Goal: Task Accomplishment & Management: Manage account settings

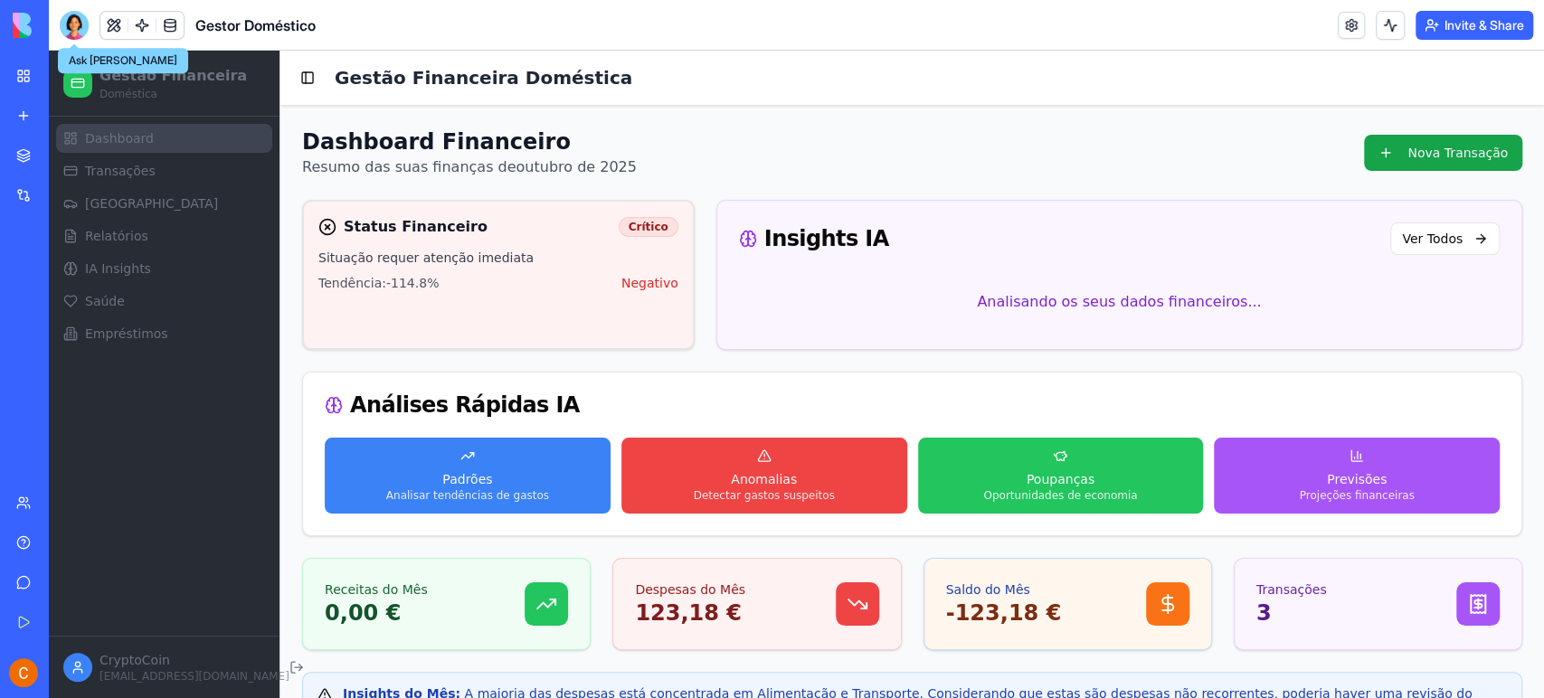
drag, startPoint x: 68, startPoint y: 16, endPoint x: 227, endPoint y: 51, distance: 162.8
click at [68, 16] on div at bounding box center [74, 25] width 29 height 29
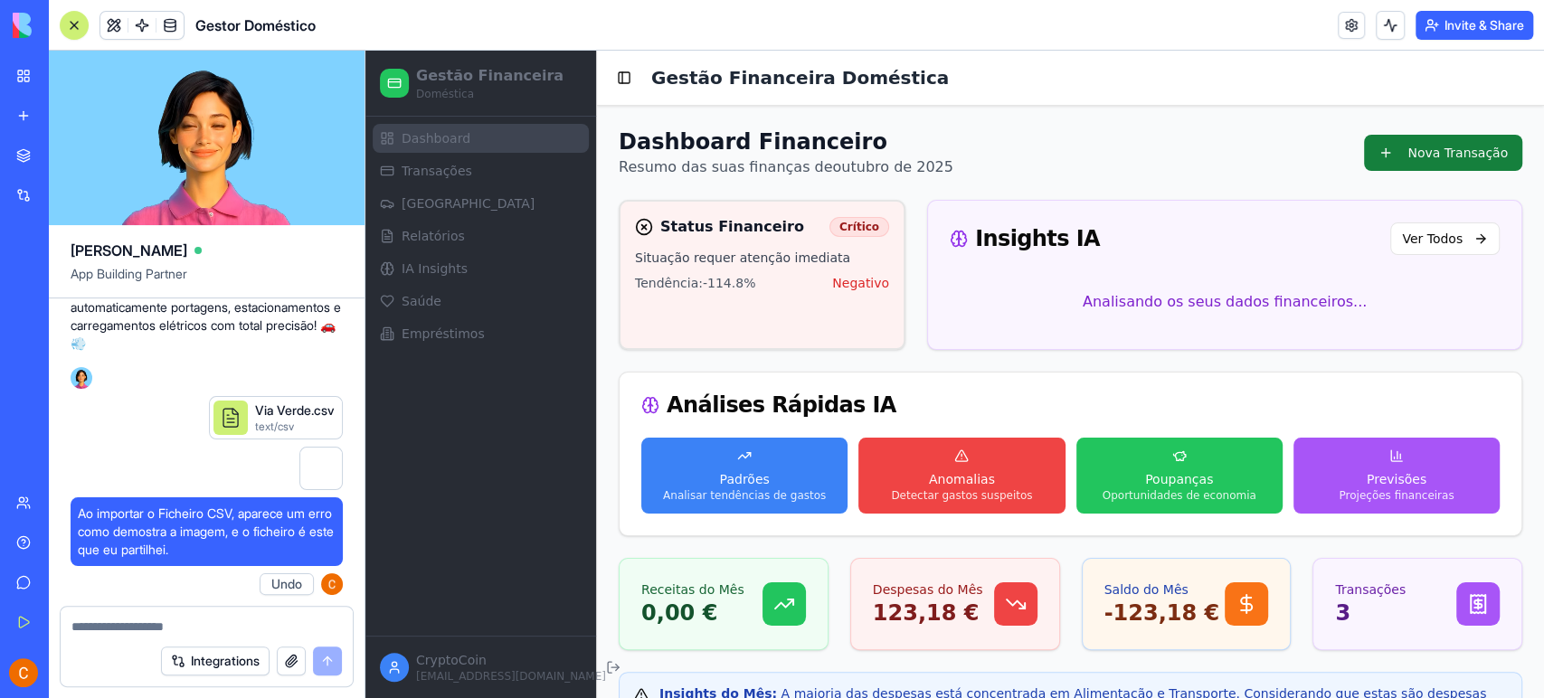
click at [1411, 150] on button "Nova Transação" at bounding box center [1443, 153] width 158 height 36
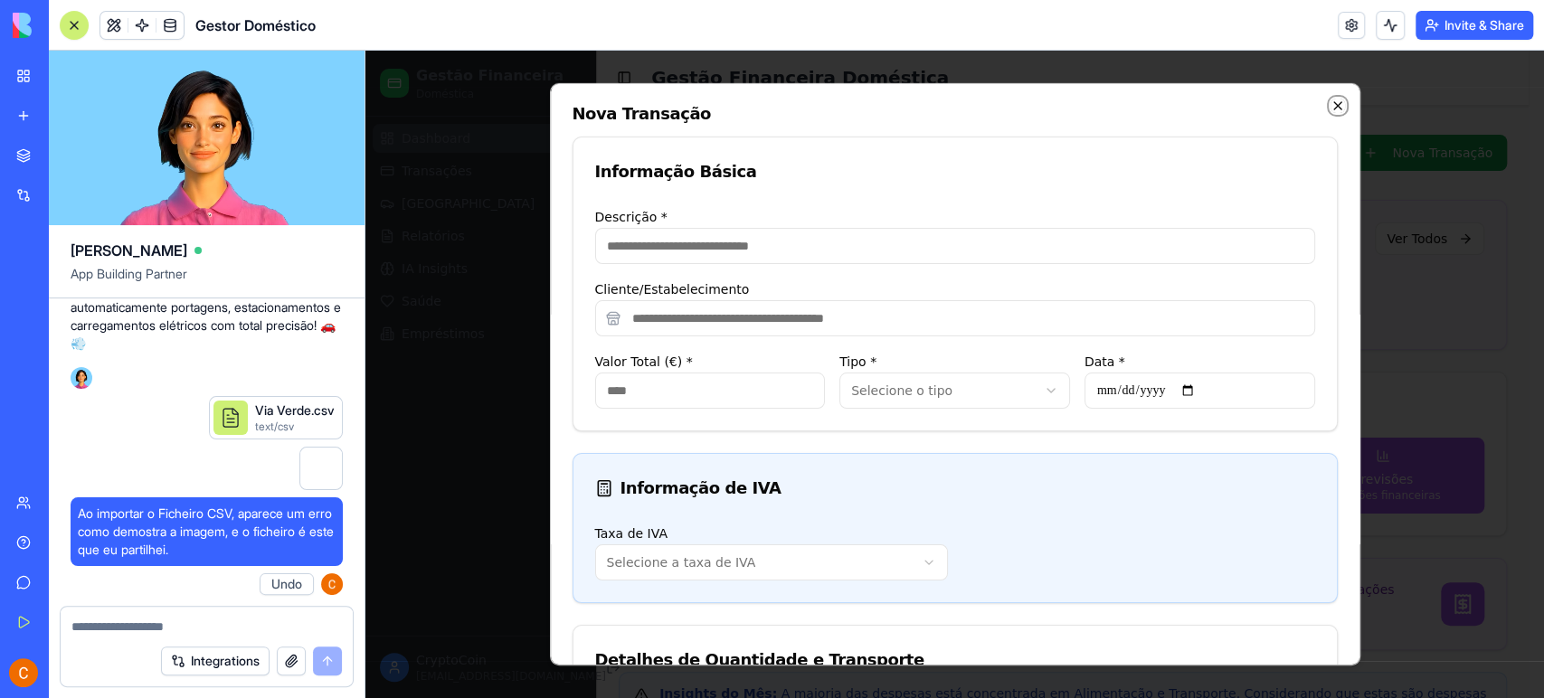
click at [1330, 102] on icon "button" at bounding box center [1337, 106] width 14 height 14
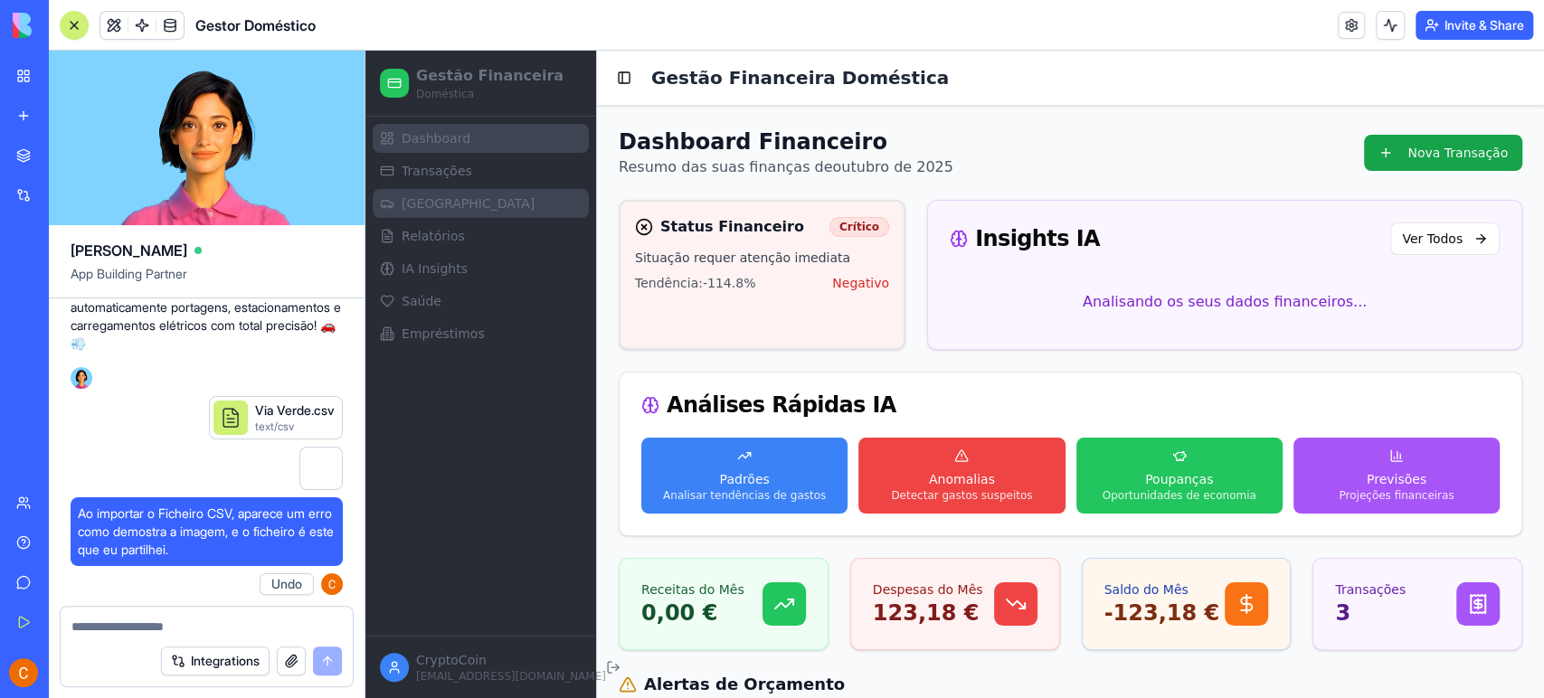
click at [429, 201] on span "[GEOGRAPHIC_DATA]" at bounding box center [468, 203] width 133 height 18
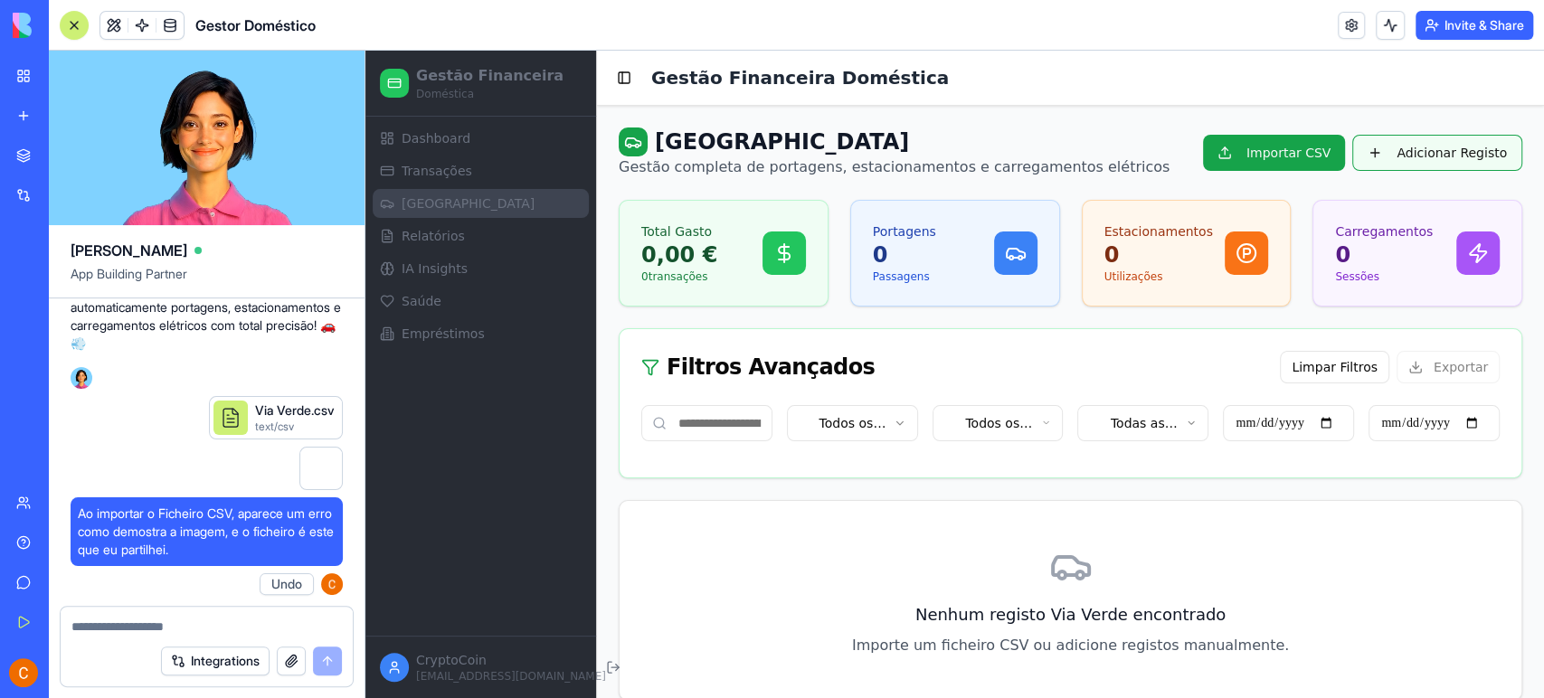
click at [1394, 164] on button "Adicionar Registo" at bounding box center [1437, 153] width 170 height 36
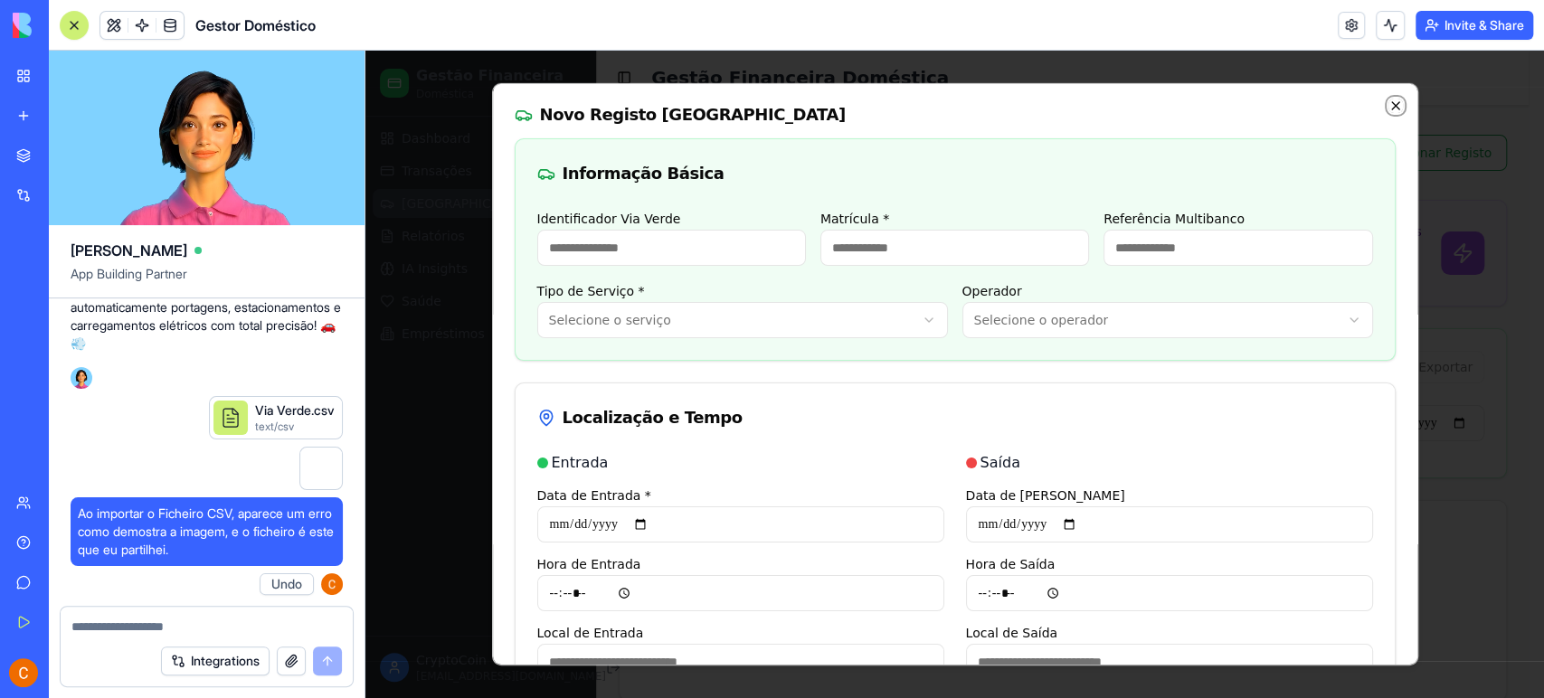
click at [1388, 109] on icon "button" at bounding box center [1395, 106] width 14 height 14
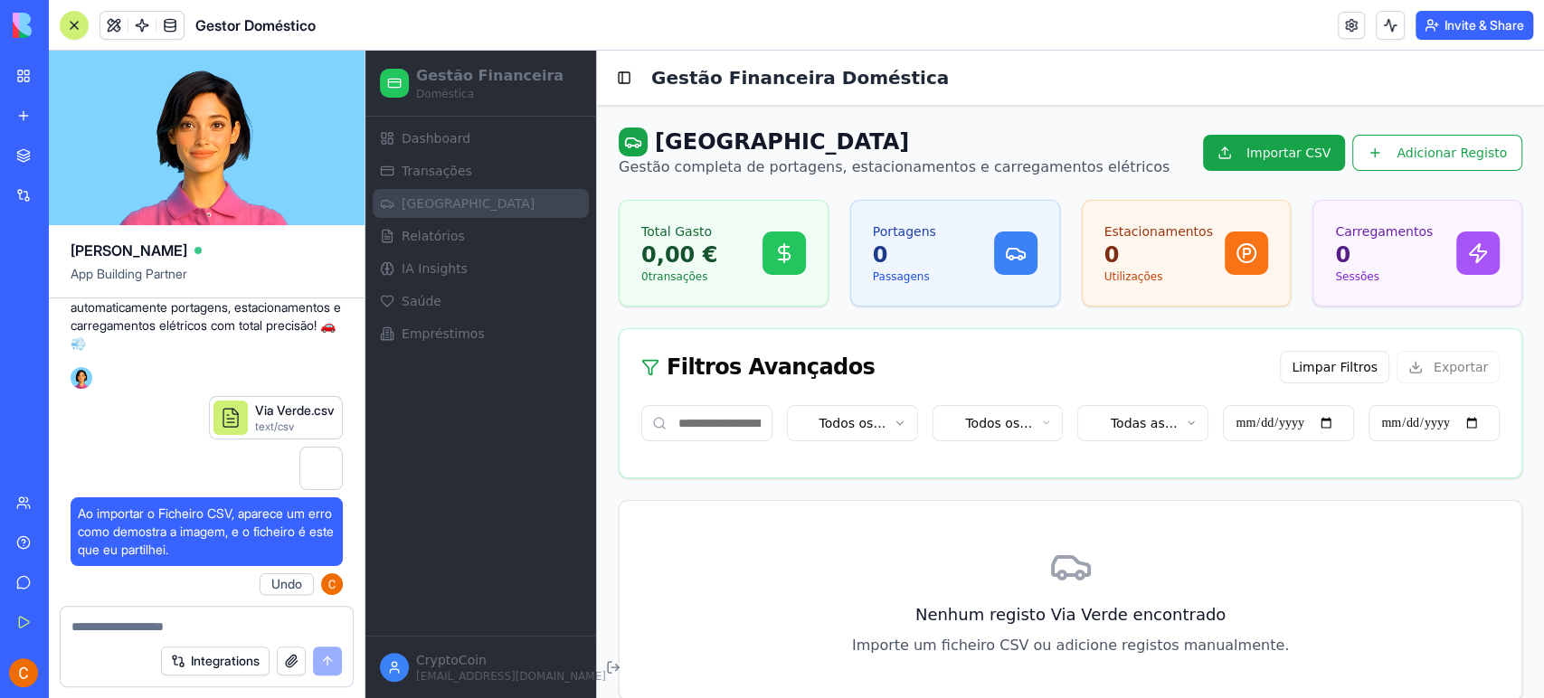
click at [194, 625] on textarea at bounding box center [206, 627] width 270 height 18
type textarea "**********"
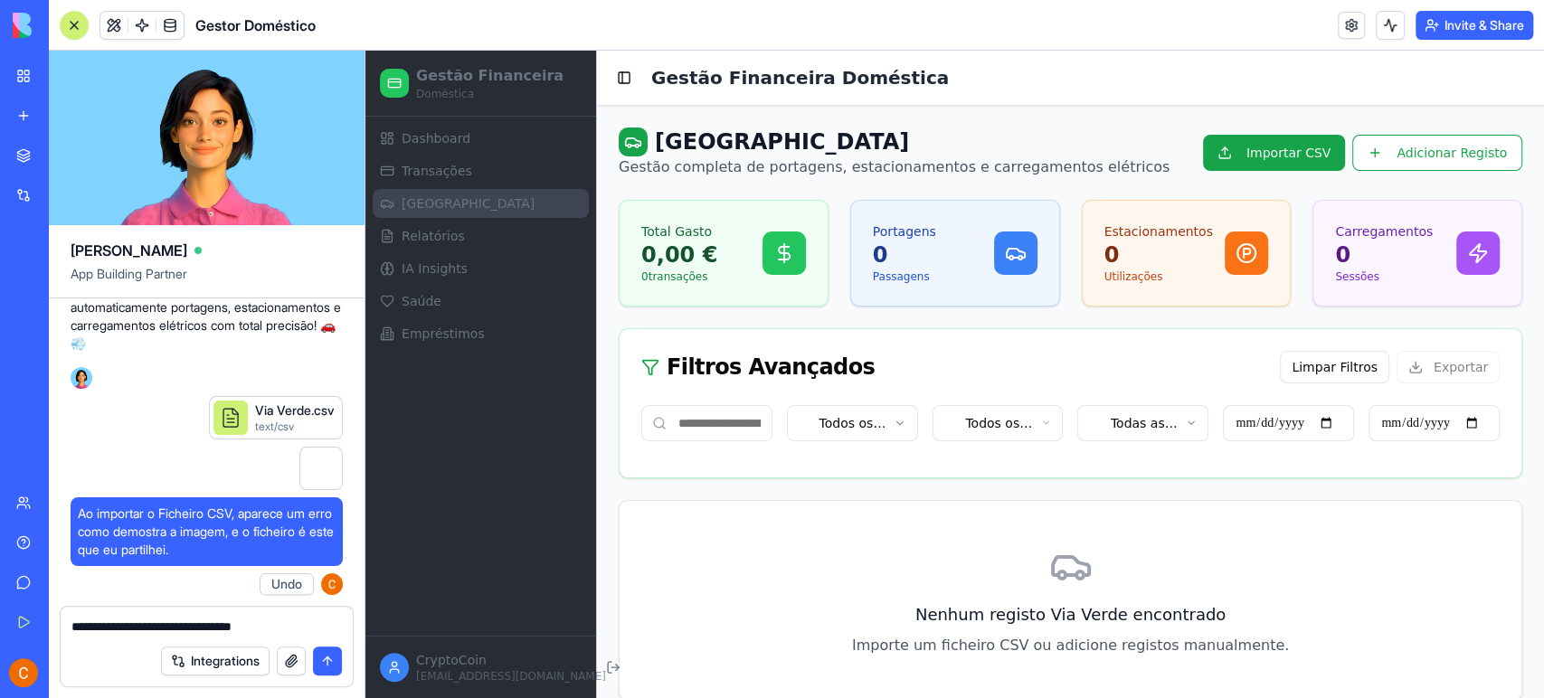
click at [330, 660] on button "submit" at bounding box center [327, 661] width 29 height 29
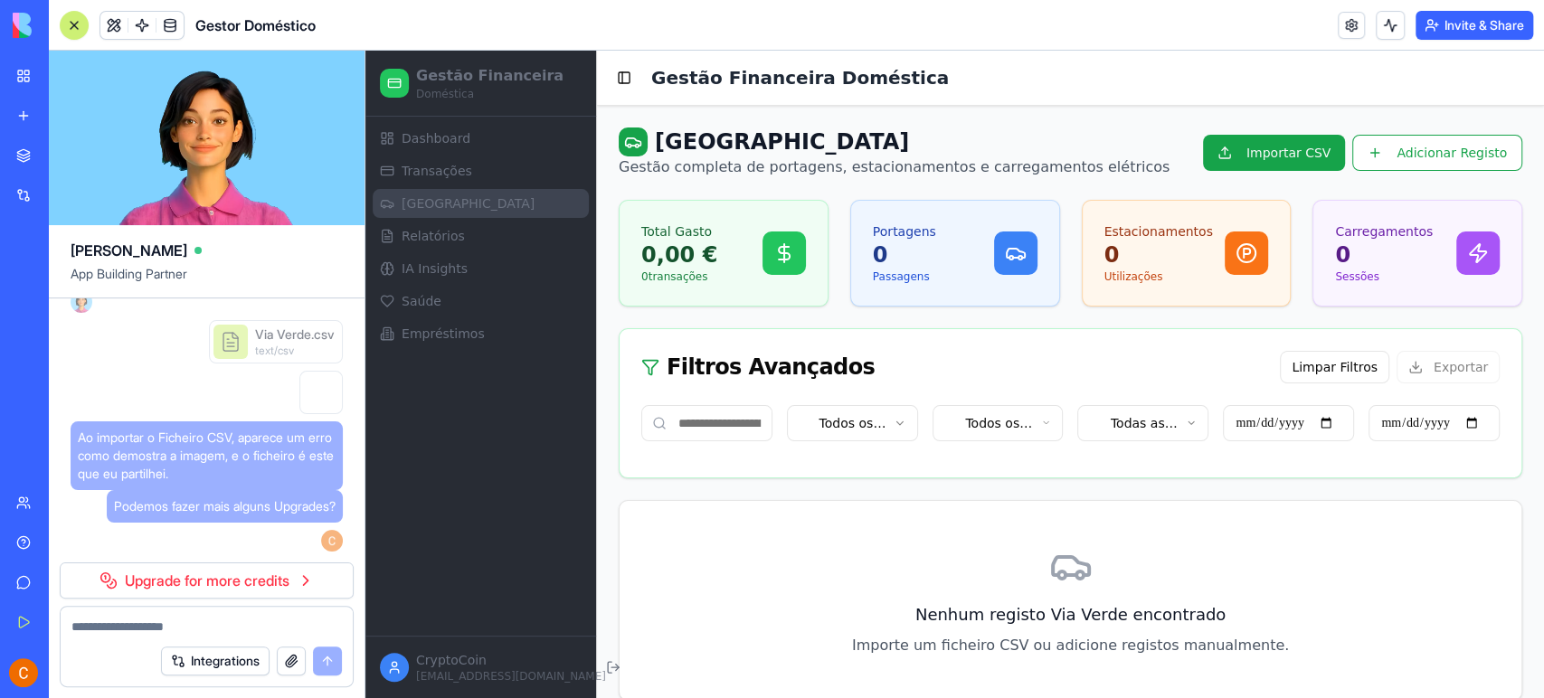
scroll to position [10427, 0]
click at [72, 25] on div at bounding box center [74, 25] width 14 height 14
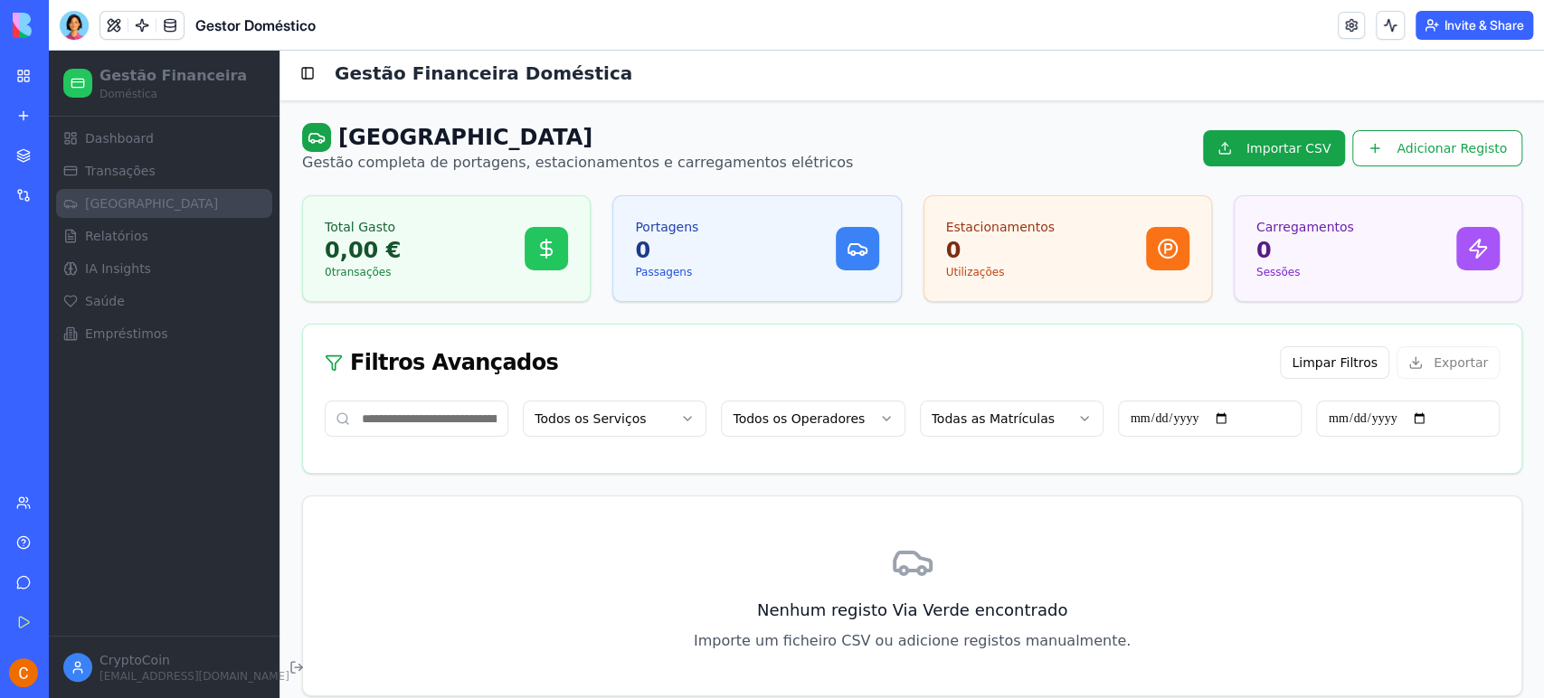
scroll to position [0, 0]
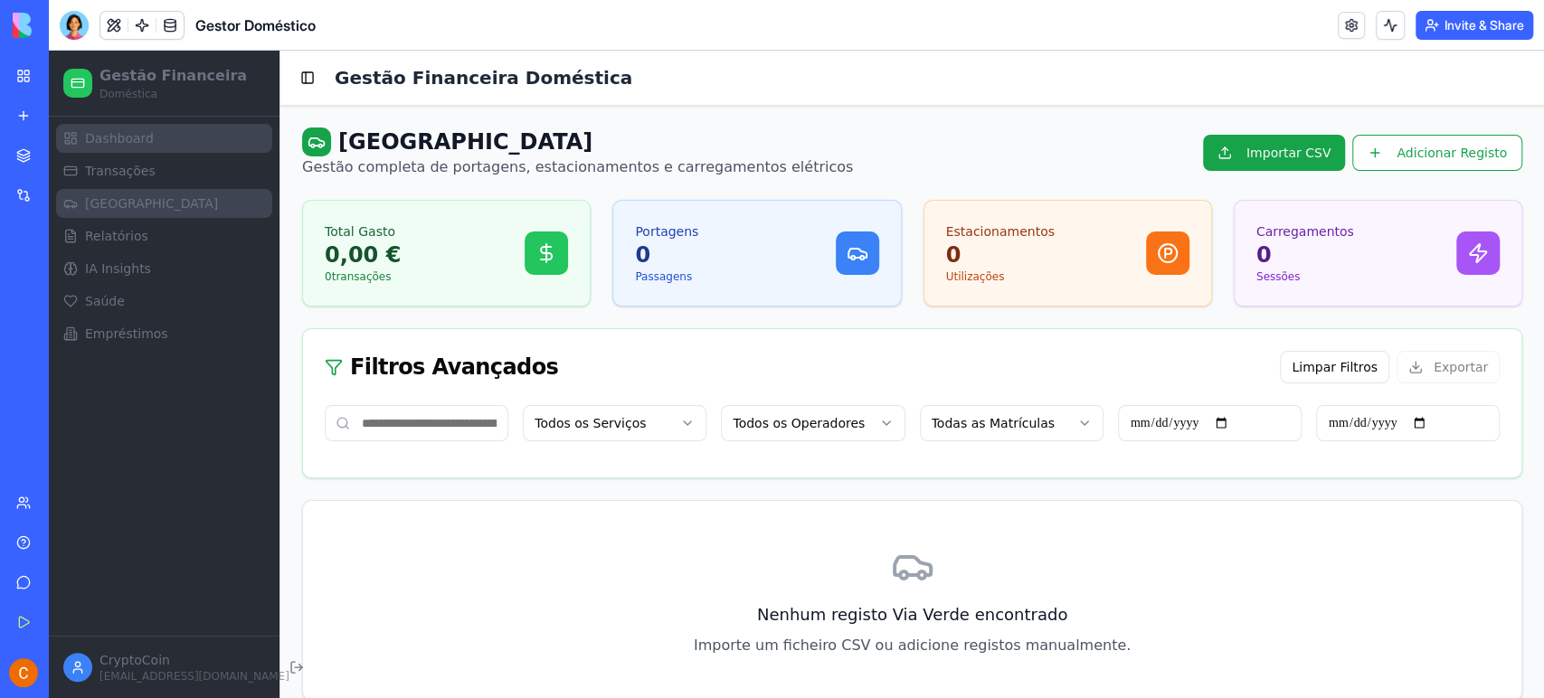
click at [137, 141] on span "Dashboard" at bounding box center [119, 138] width 69 height 18
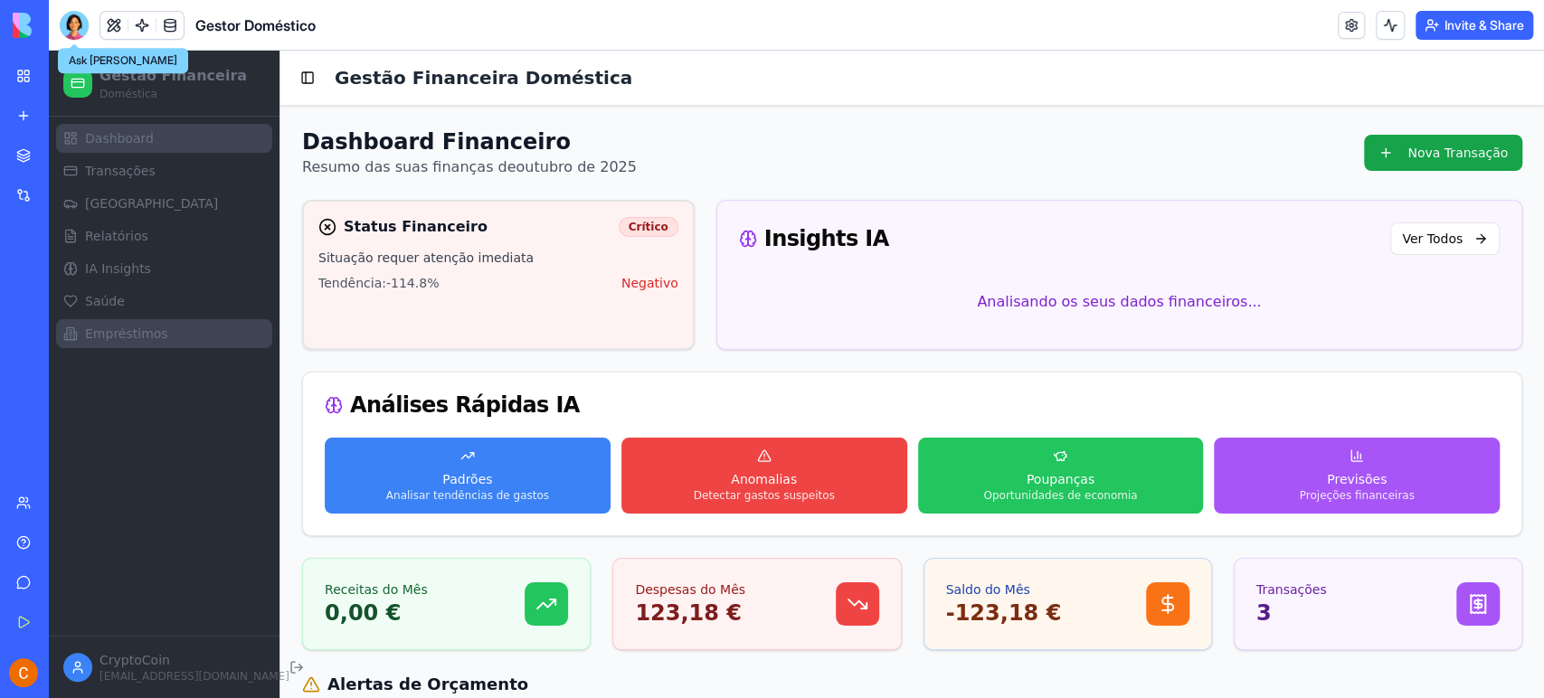
click at [141, 338] on span "Empréstimos" at bounding box center [126, 334] width 83 height 18
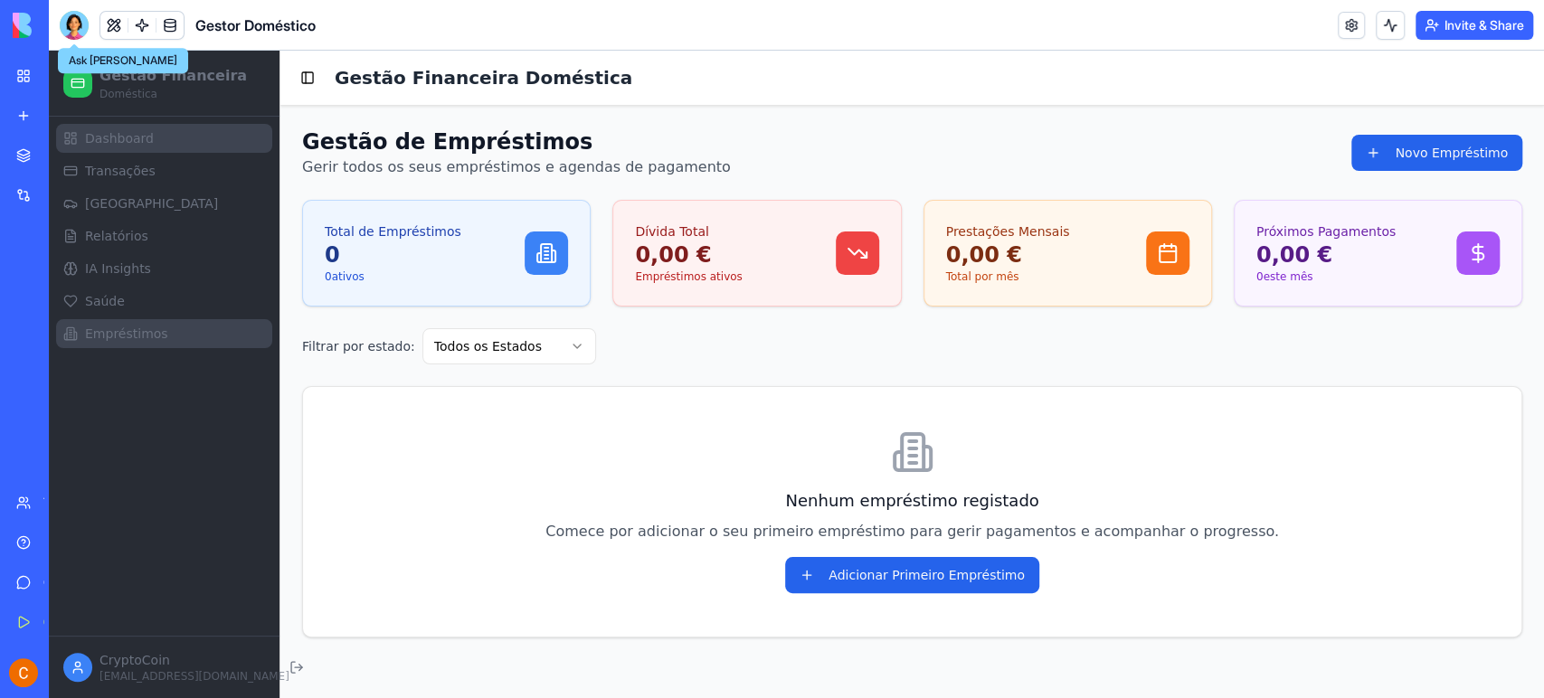
click at [115, 141] on span "Dashboard" at bounding box center [119, 138] width 69 height 18
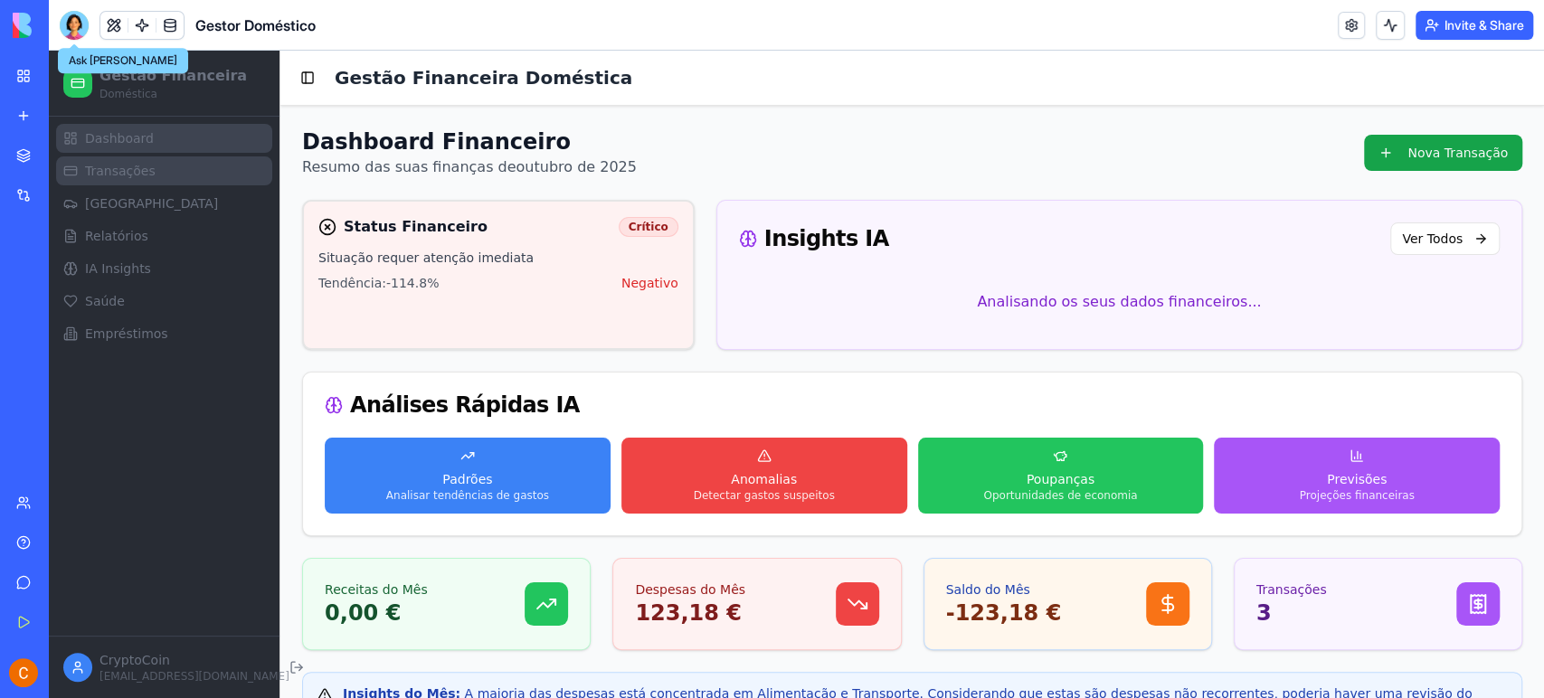
click at [149, 169] on link "Transações" at bounding box center [164, 170] width 216 height 29
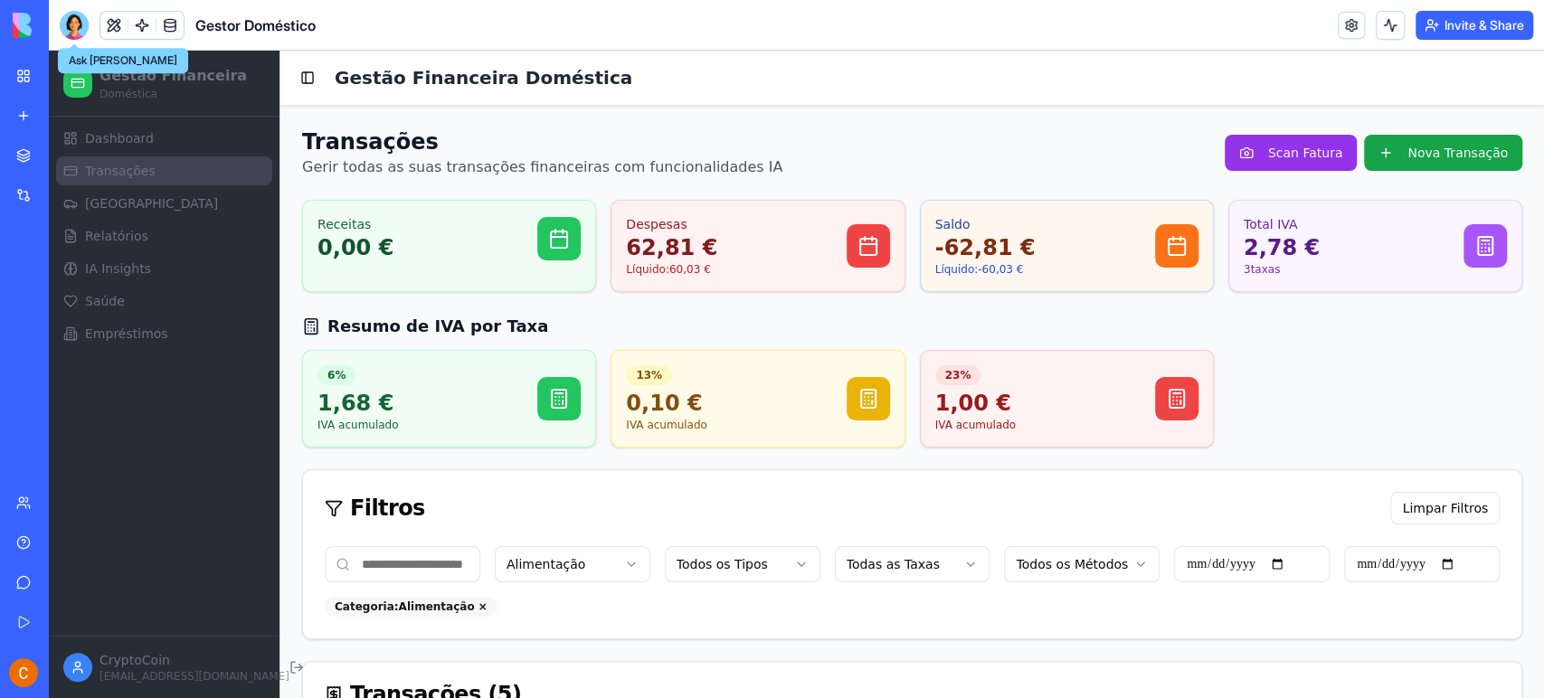
click at [478, 606] on button "×" at bounding box center [482, 607] width 9 height 14
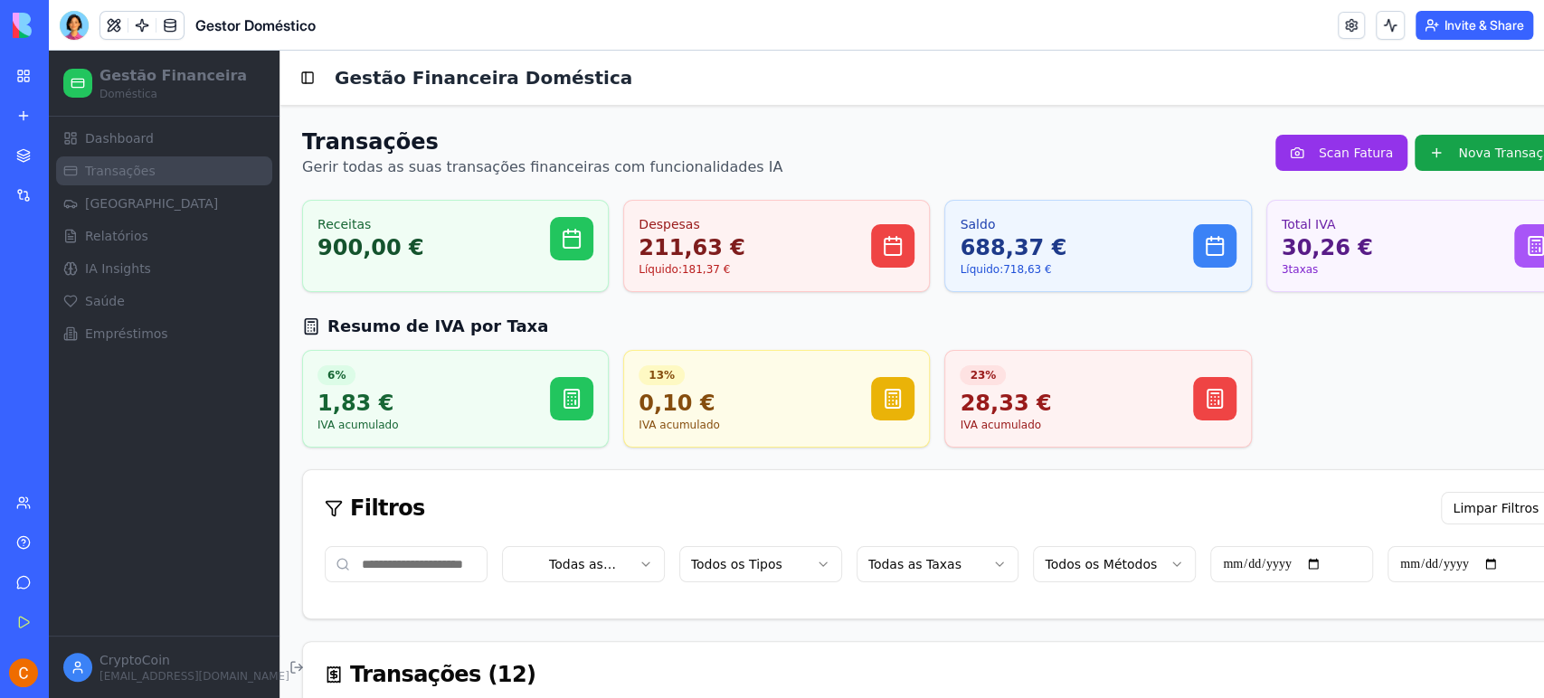
click at [957, 63] on div "Toggle Sidebar Gestão Financeira Doméstica" at bounding box center [937, 78] width 1314 height 54
click at [186, 672] on button "Upgrade" at bounding box center [172, 672] width 68 height 29
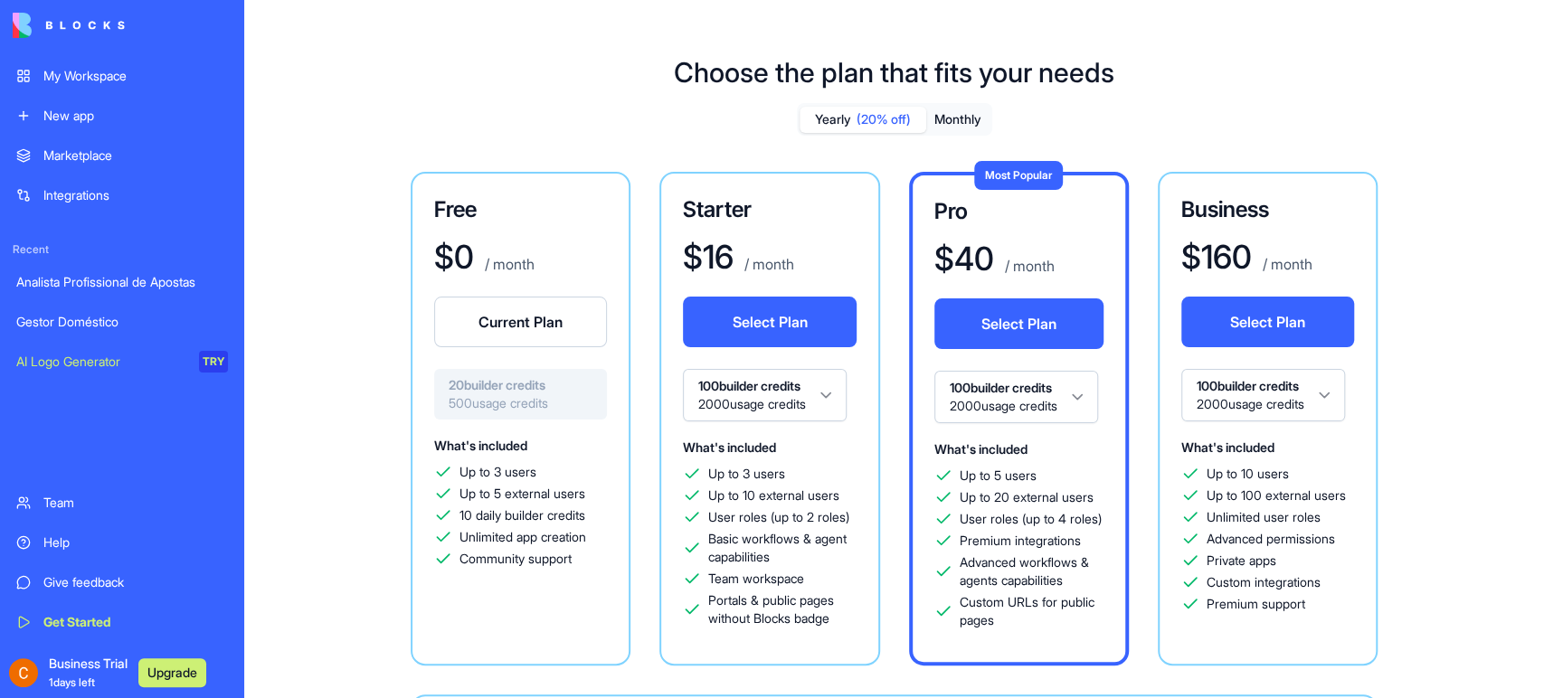
click at [833, 392] on html "My Workspace New app Marketplace Integrations Recent Analista Profissional de A…" at bounding box center [772, 349] width 1544 height 698
click at [840, 396] on html "My Workspace New app Marketplace Integrations Recent Analista Profissional de A…" at bounding box center [772, 349] width 1544 height 698
click at [62, 82] on div "My Workspace" at bounding box center [135, 76] width 184 height 18
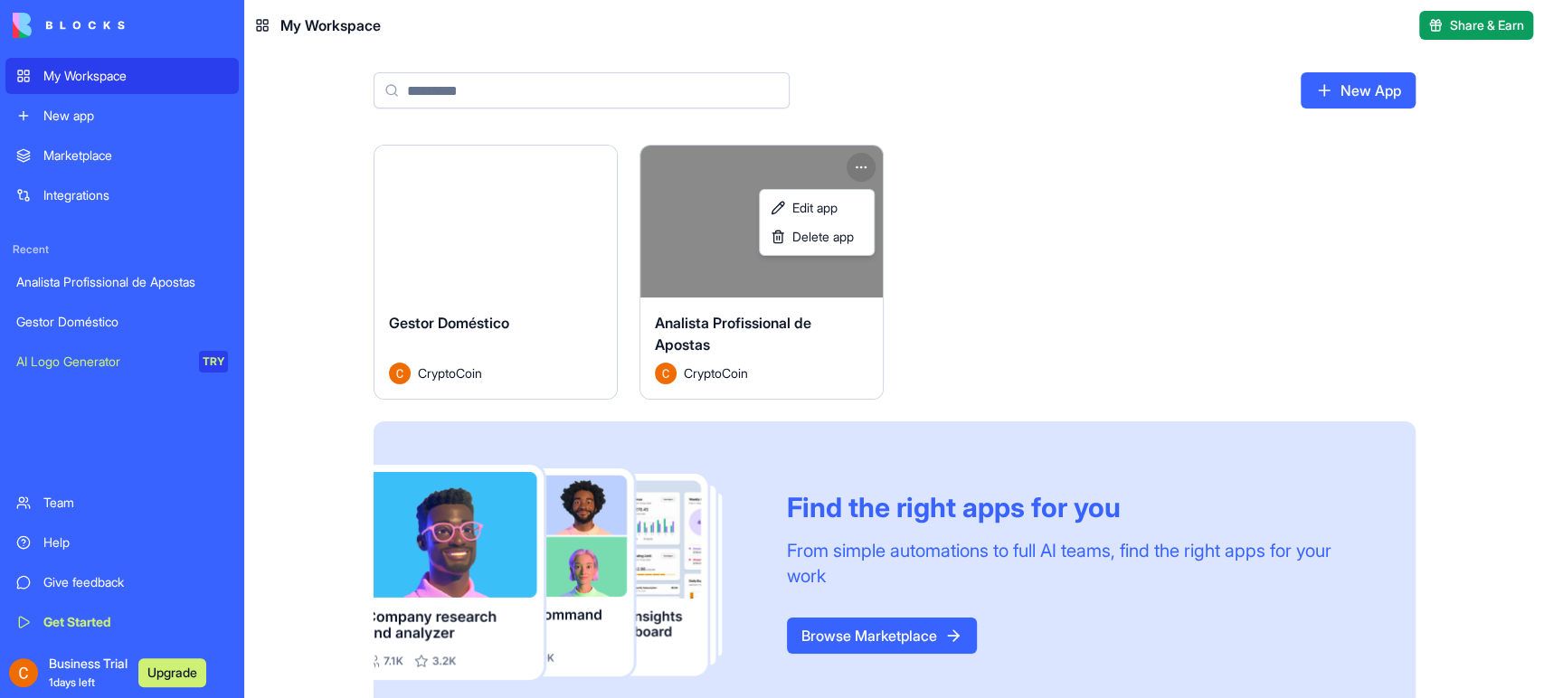
click at [859, 171] on html "My Workspace New app Marketplace Integrations Recent Analista Profissional de A…" at bounding box center [772, 349] width 1544 height 698
click at [846, 240] on span "Delete app" at bounding box center [822, 237] width 61 height 18
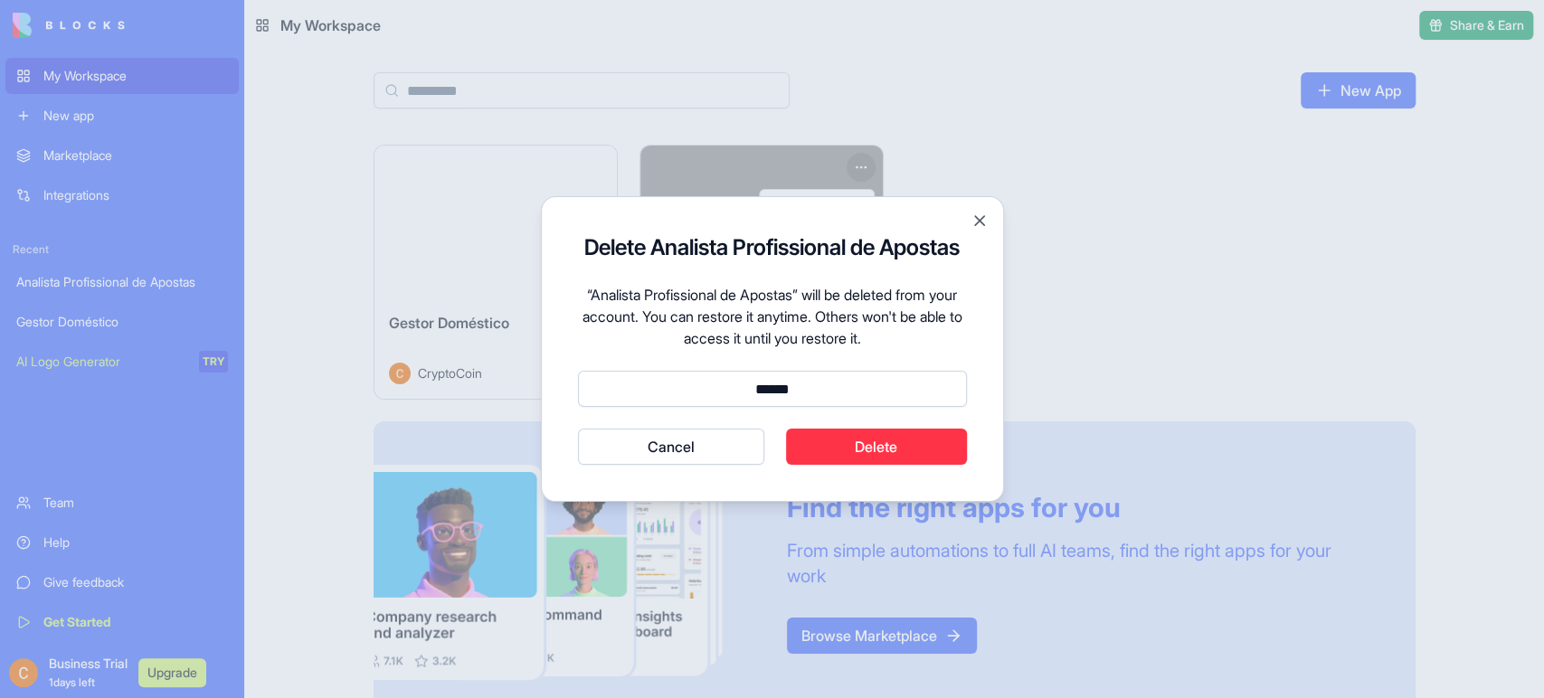
type input "******"
click at [912, 449] on button "Delete" at bounding box center [876, 447] width 181 height 36
